Goal: Task Accomplishment & Management: Complete application form

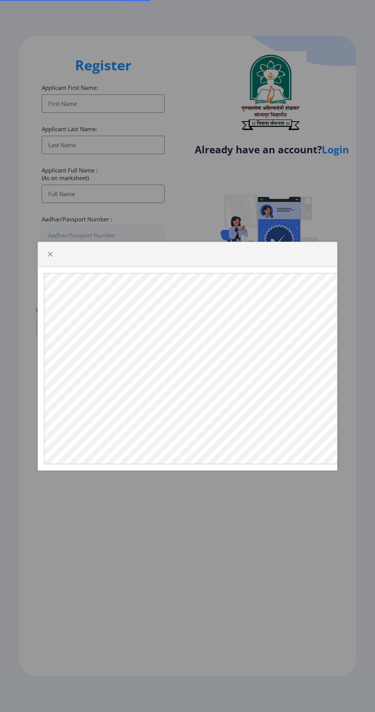
select select
click at [52, 257] on span "button" at bounding box center [50, 254] width 6 height 6
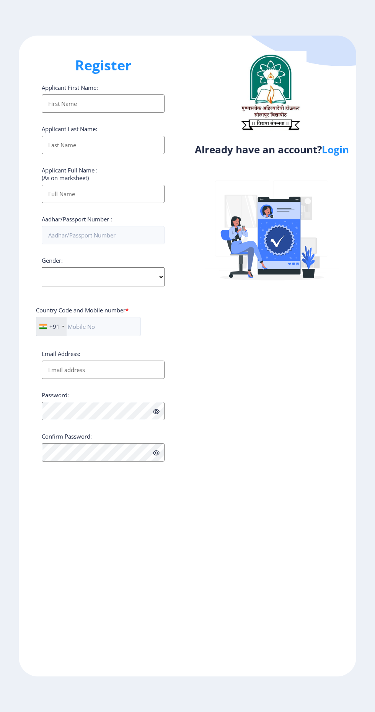
click at [345, 151] on link "Login" at bounding box center [334, 150] width 27 height 14
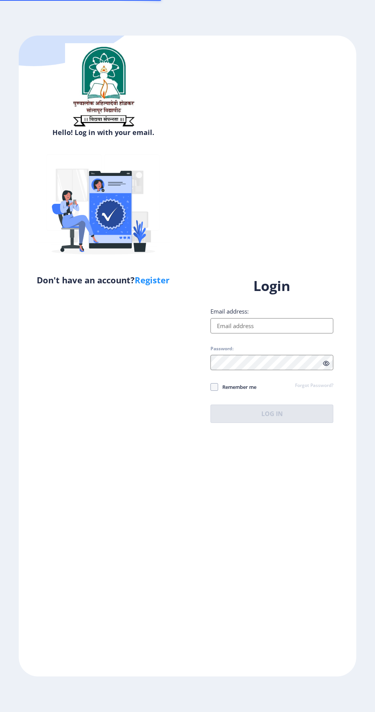
click at [334, 166] on div "Hello! Log in with your email. Don't have an account? Register Login Email addr…" at bounding box center [187, 356] width 337 height 641
click at [292, 333] on input "Email address:" at bounding box center [271, 325] width 123 height 15
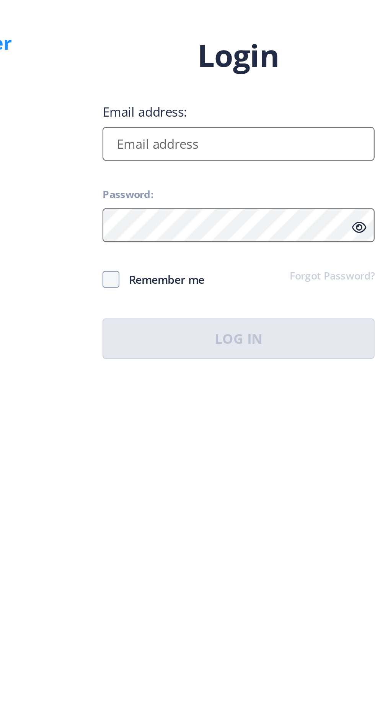
type input "[EMAIL_ADDRESS][DOMAIN_NAME]"
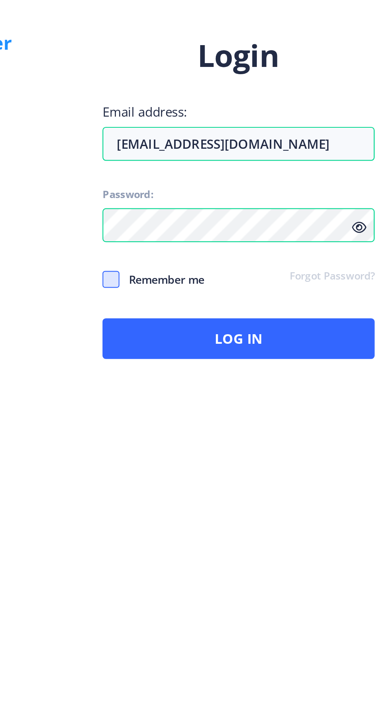
click at [211, 391] on span at bounding box center [214, 387] width 8 height 8
click at [211, 387] on input "Remember me" at bounding box center [210, 386] width 0 height 0
checkbox input "true"
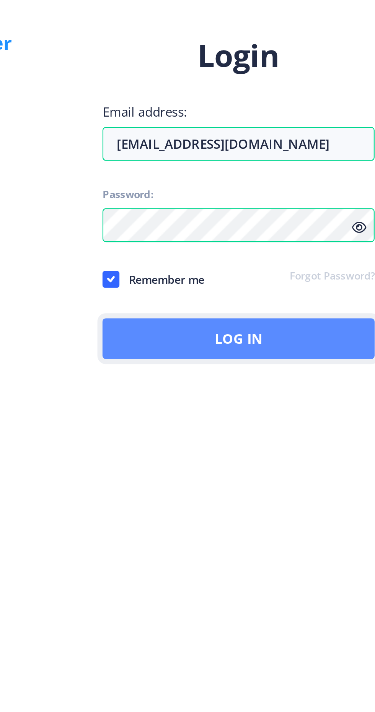
click at [313, 423] on button "Log In" at bounding box center [271, 413] width 123 height 18
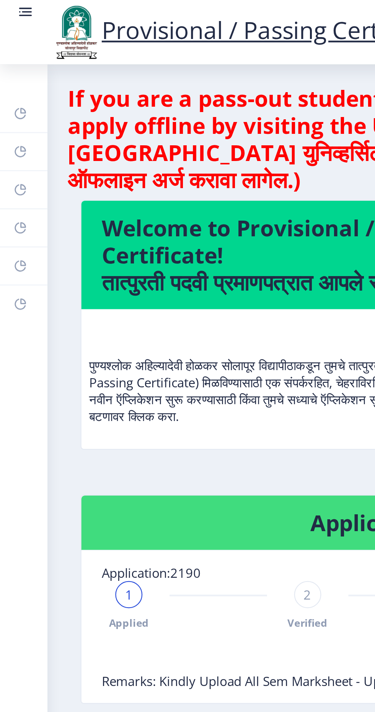
click at [17, 3] on div "Provisional / Passing Certificate" at bounding box center [111, 15] width 193 height 26
click at [13, 12] on link at bounding box center [12, 15] width 8 height 26
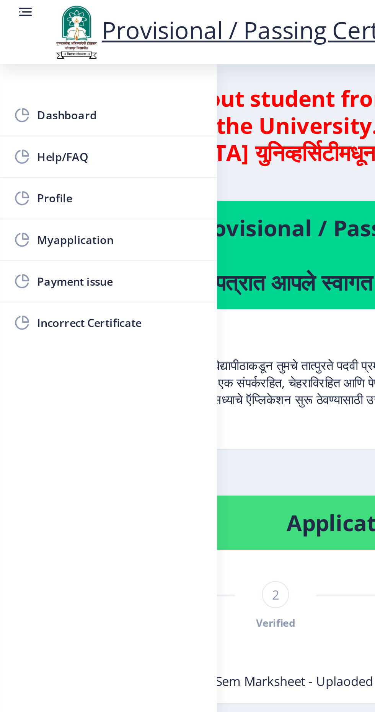
click at [144, 57] on h4 "If you are a pass-out student from [DATE] to [DATE], You need to apply offline …" at bounding box center [187, 62] width 356 height 49
click at [26, 44] on link "Dashboard" at bounding box center [49, 52] width 98 height 18
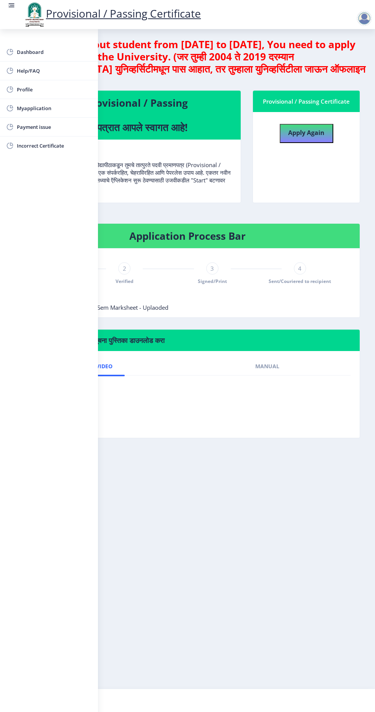
click at [299, 263] on div "4" at bounding box center [300, 268] width 12 height 12
click at [14, 4] on rect at bounding box center [12, 6] width 8 height 8
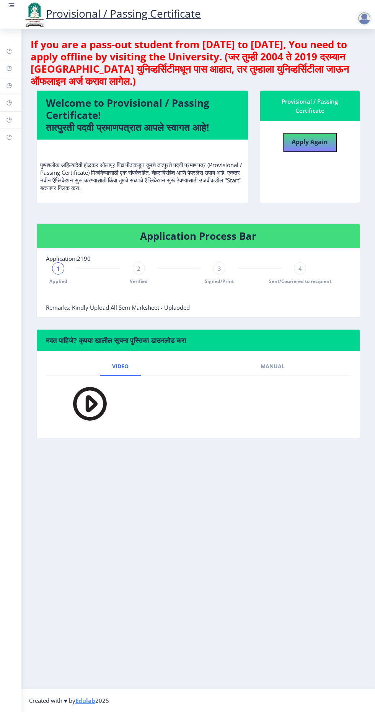
click at [9, 5] on circle at bounding box center [9, 5] width 1 height 1
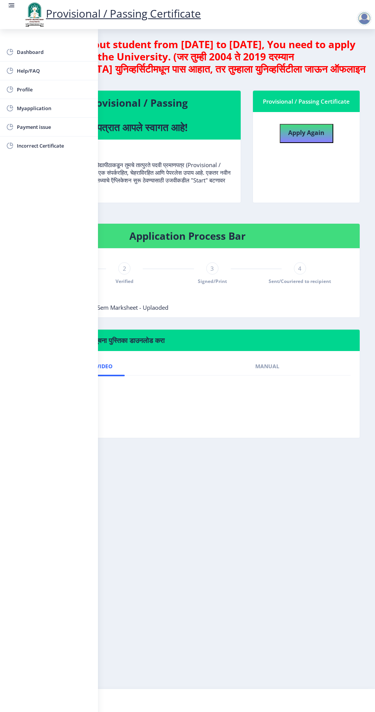
click at [13, 9] on rect at bounding box center [12, 6] width 8 height 8
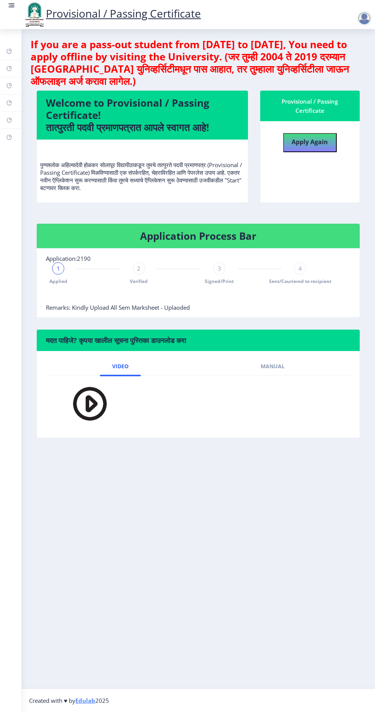
click at [215, 265] on div "3" at bounding box center [219, 268] width 12 height 12
click at [143, 251] on nb-card-body "Application:2190 1 Applied 2 Verified 3 Signed/Print 4 Sent/Couriered to recipi…" at bounding box center [198, 282] width 323 height 69
click at [14, 2] on rect at bounding box center [12, 6] width 8 height 8
